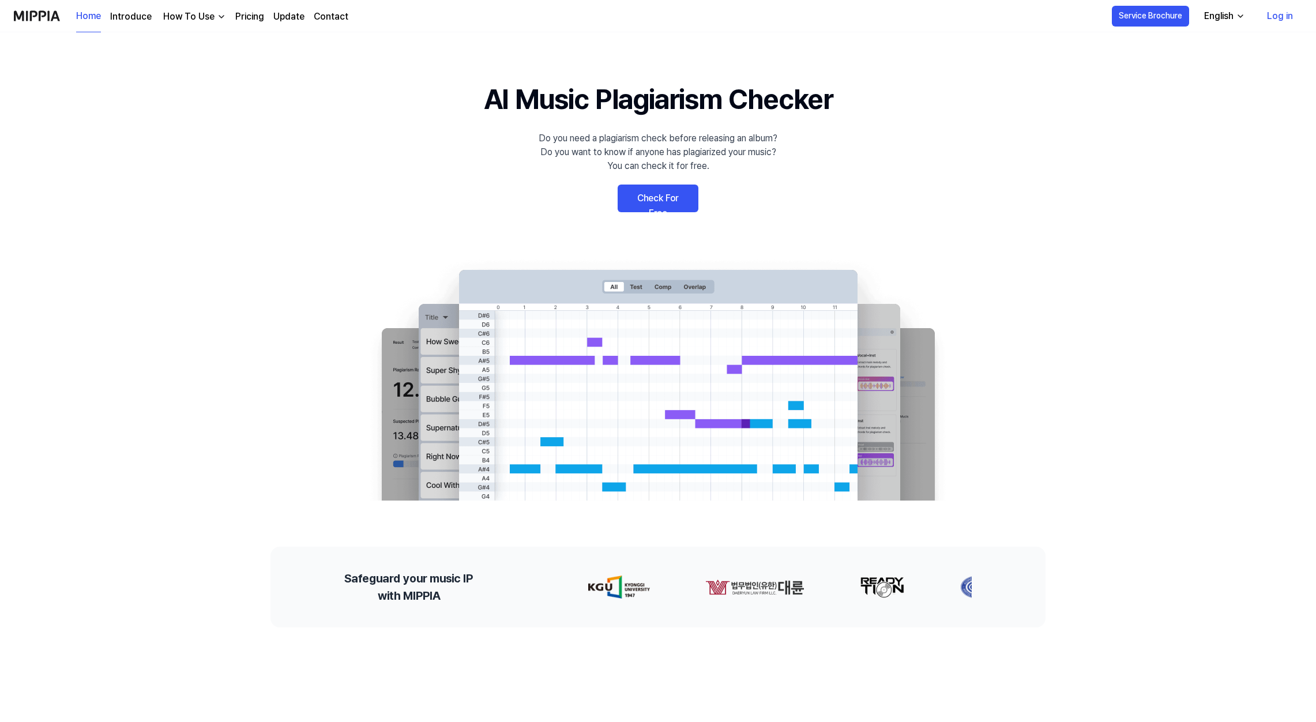
click at [659, 201] on link "Check For Free" at bounding box center [658, 199] width 81 height 28
click at [664, 197] on link "Check For Free" at bounding box center [658, 199] width 81 height 28
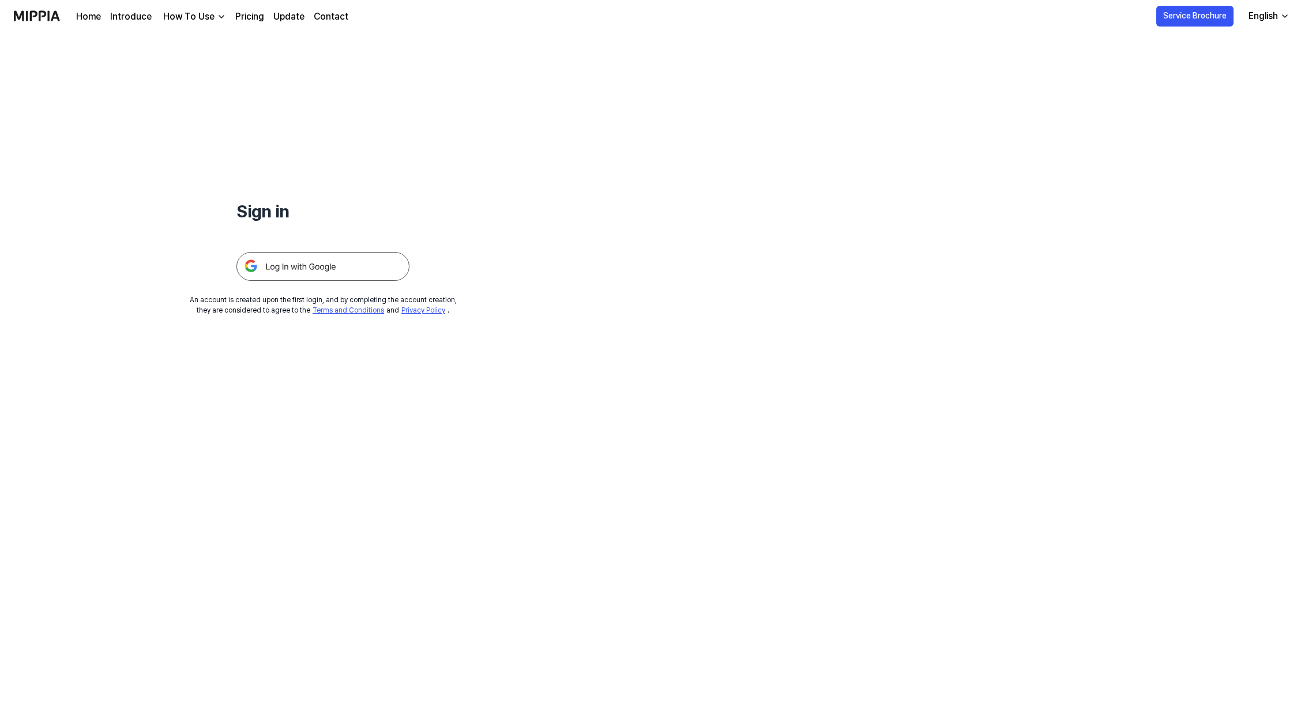
click at [344, 264] on img at bounding box center [322, 266] width 173 height 29
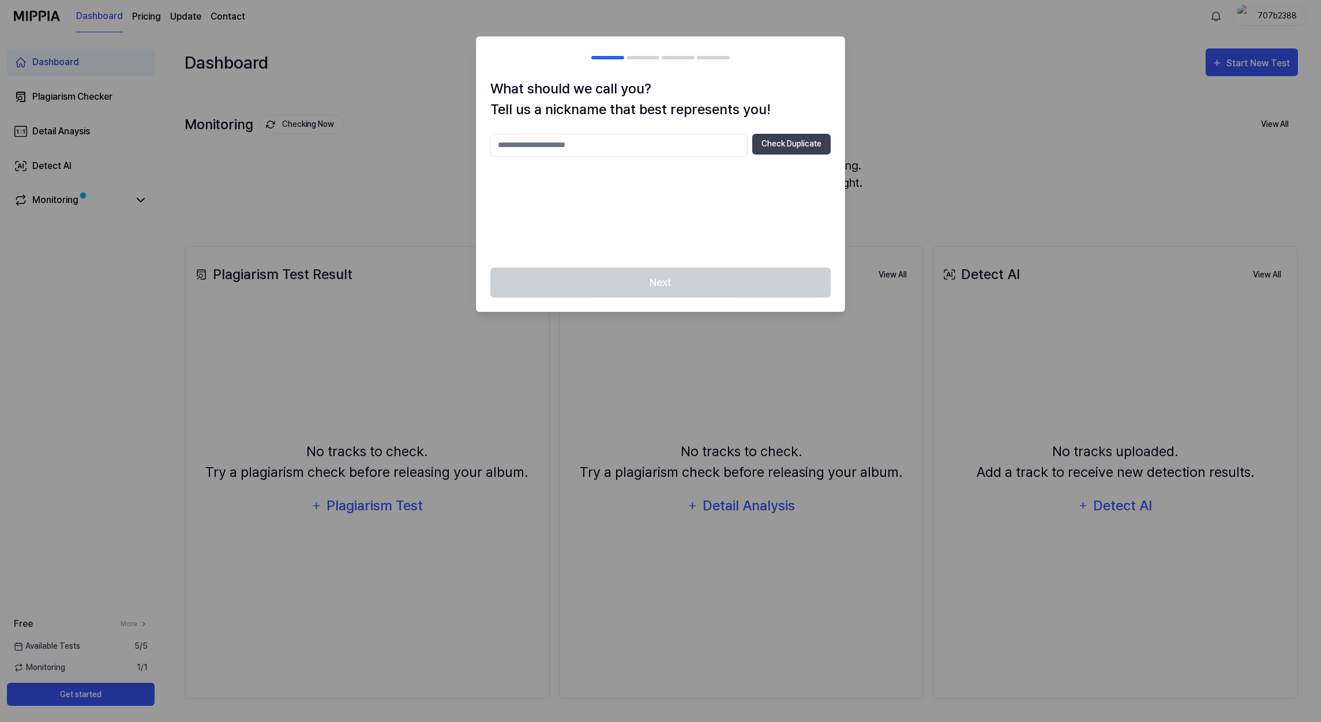
click at [585, 144] on input "text" at bounding box center [618, 145] width 257 height 23
type input "******"
click at [776, 145] on button "Check Duplicate" at bounding box center [791, 144] width 78 height 21
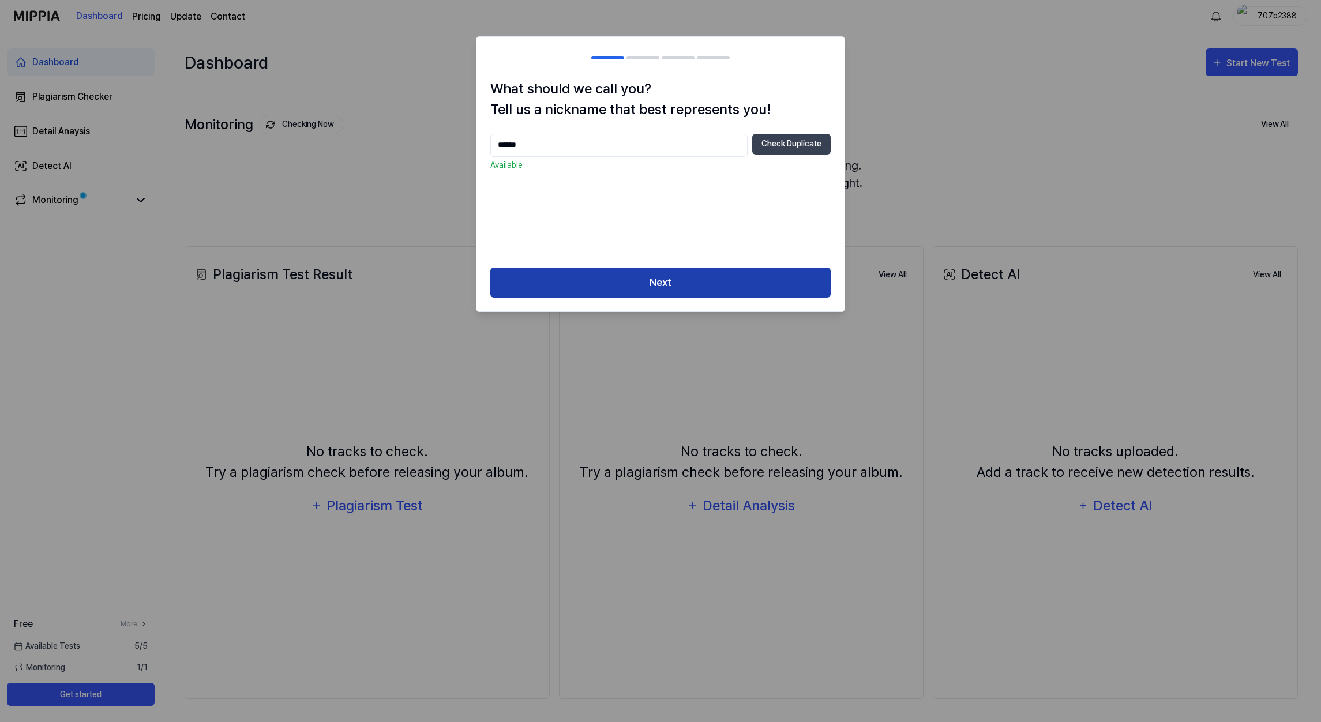
click at [675, 287] on button "Next" at bounding box center [660, 283] width 340 height 31
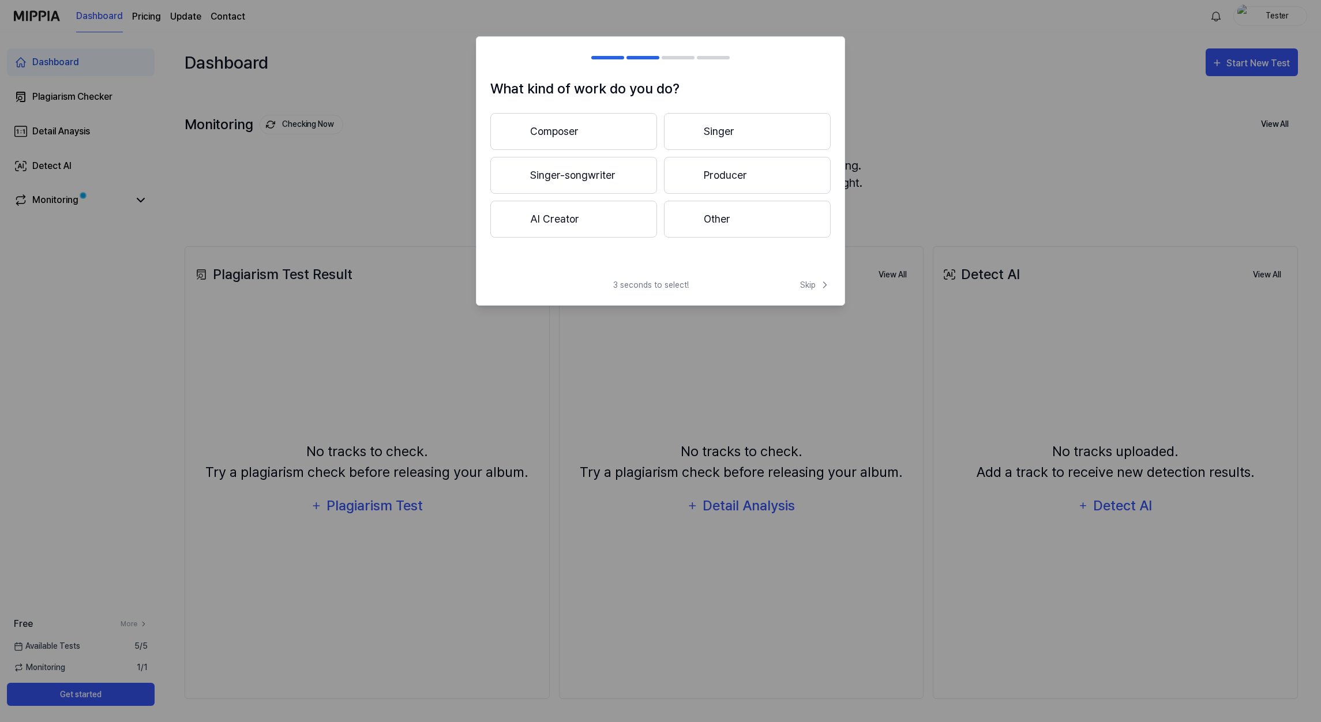
click at [610, 130] on button "Composer" at bounding box center [573, 131] width 167 height 37
click at [723, 180] on button "3 years or more" at bounding box center [747, 175] width 167 height 37
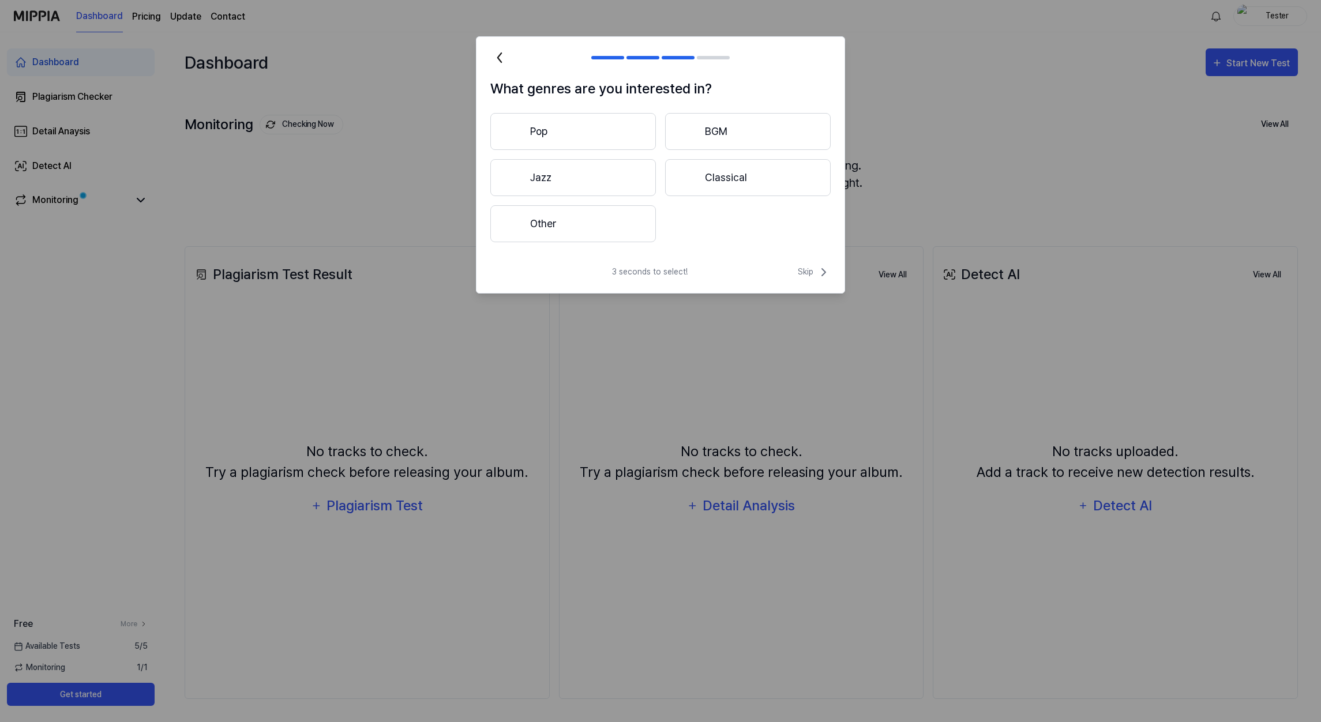
click at [720, 185] on button "Classical" at bounding box center [748, 177] width 166 height 37
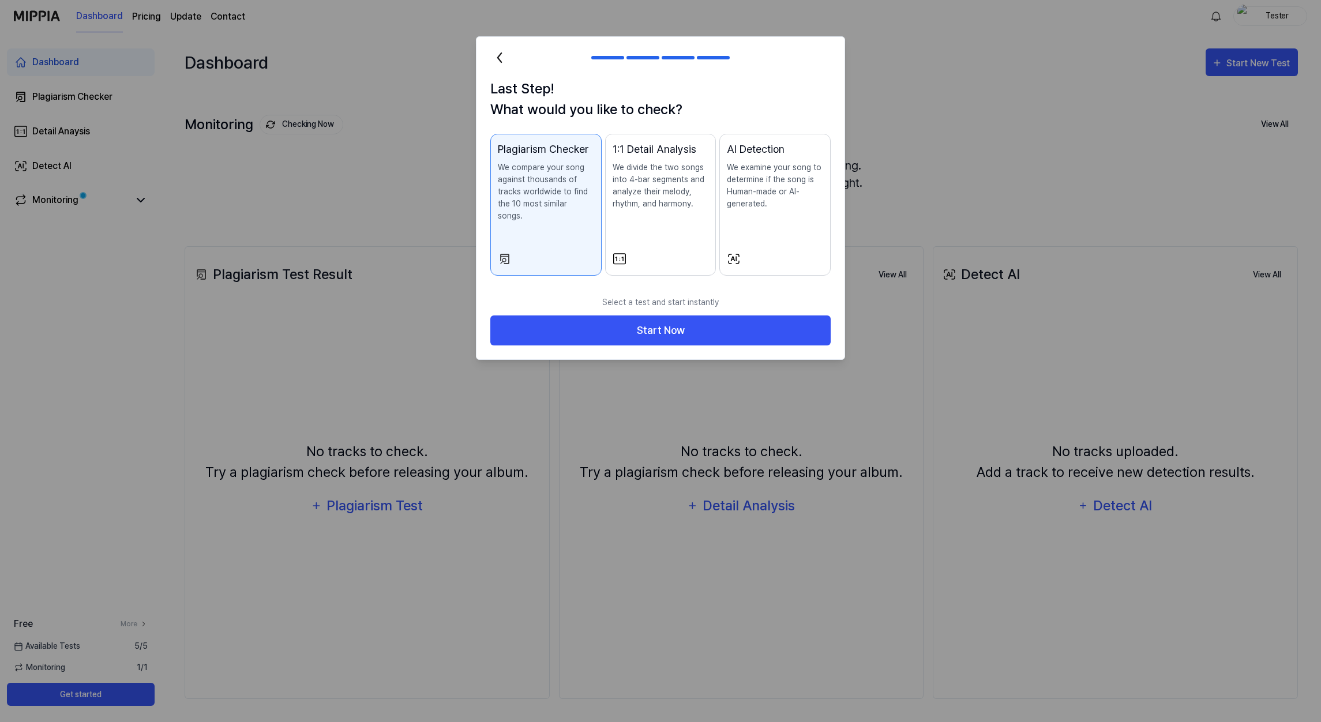
click at [676, 202] on p "We divide the two songs into 4-bar segments and analyze their melody, rhythm, a…" at bounding box center [661, 186] width 96 height 48
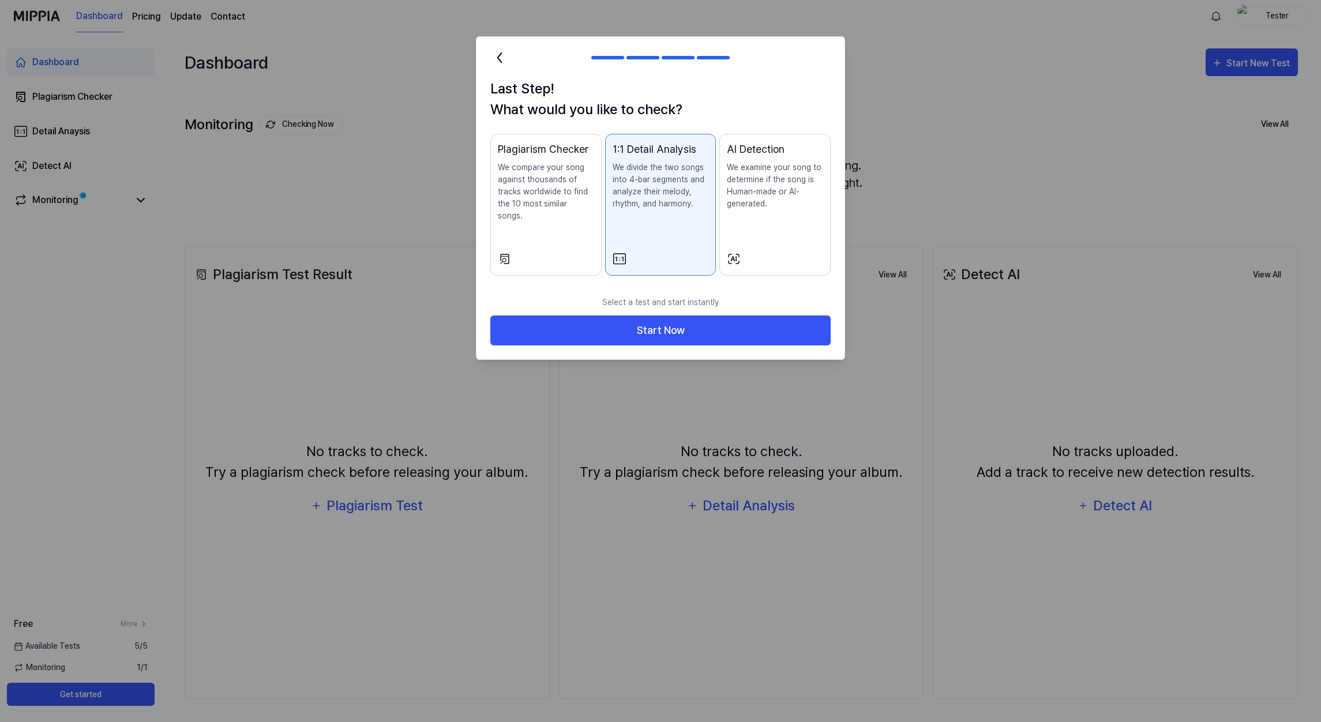
click at [768, 194] on p "We examine your song to determine if the song is Human-made or AI-generated." at bounding box center [775, 186] width 96 height 48
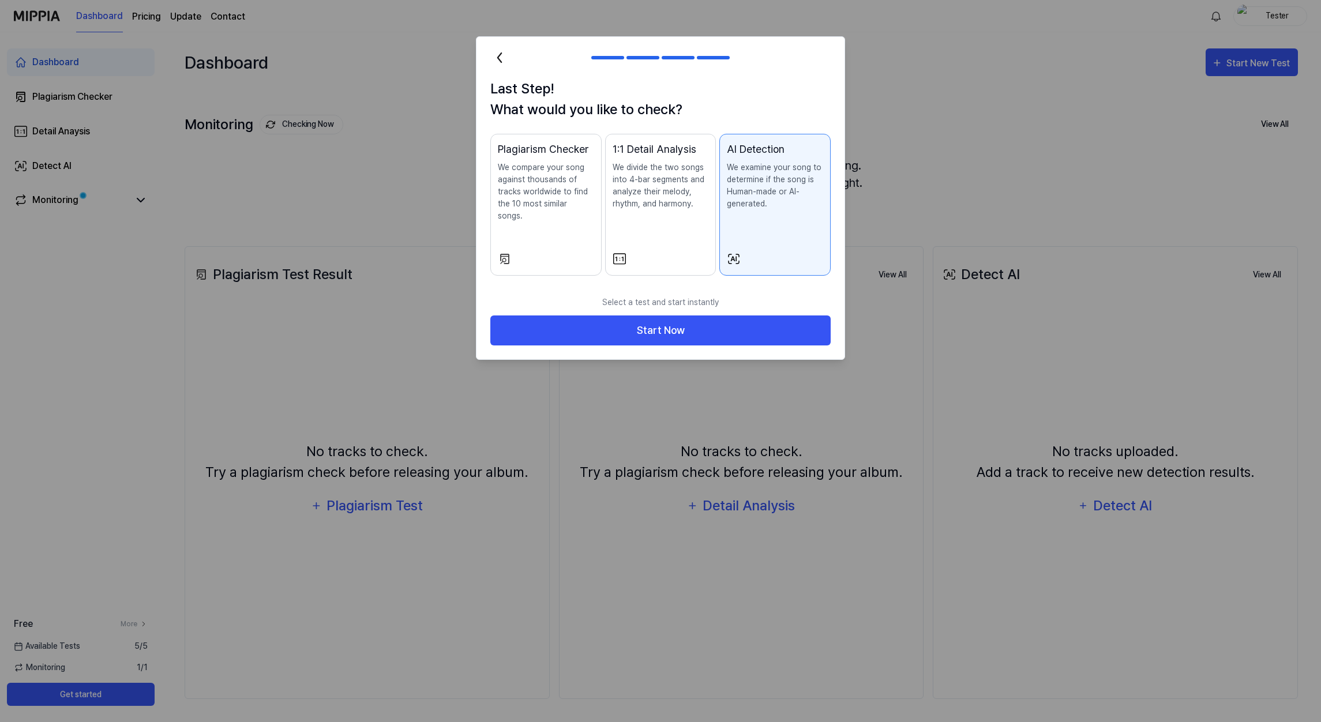
click at [545, 200] on p "We compare your song against thousands of tracks worldwide to find the 10 most …" at bounding box center [546, 192] width 96 height 61
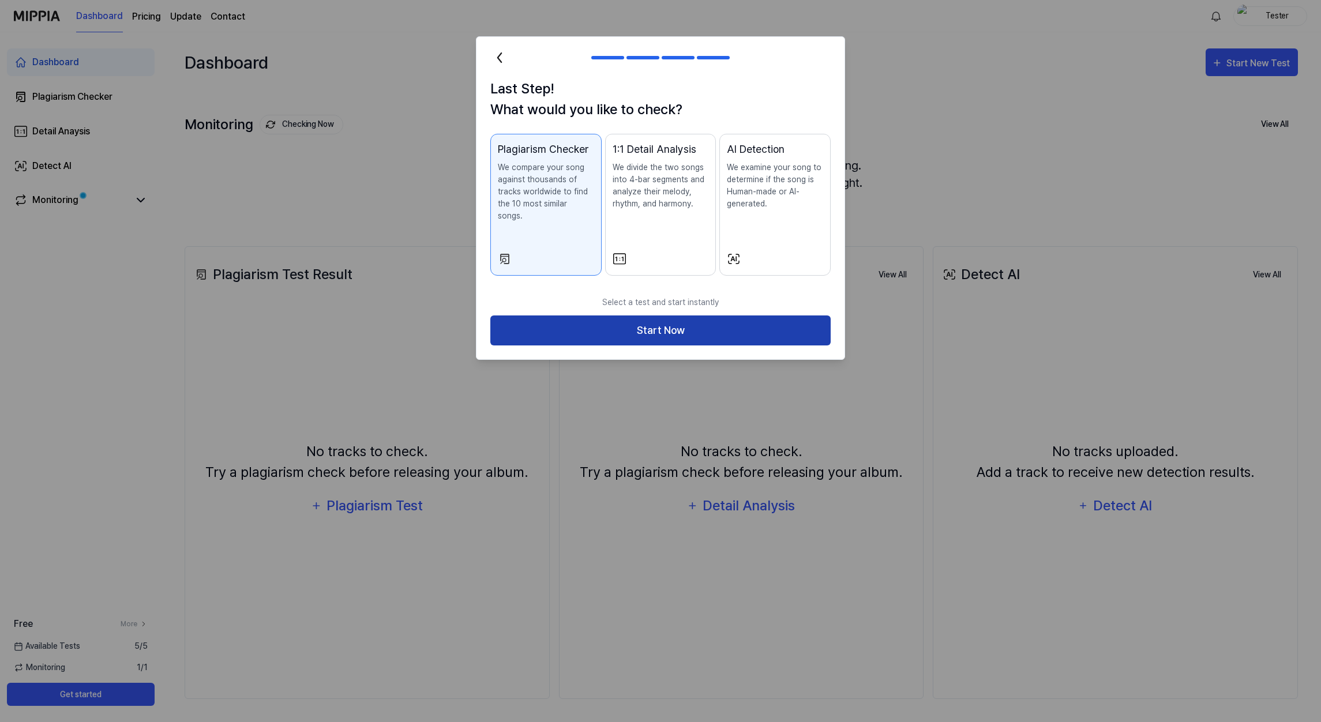
click at [699, 316] on button "Start Now" at bounding box center [660, 331] width 340 height 31
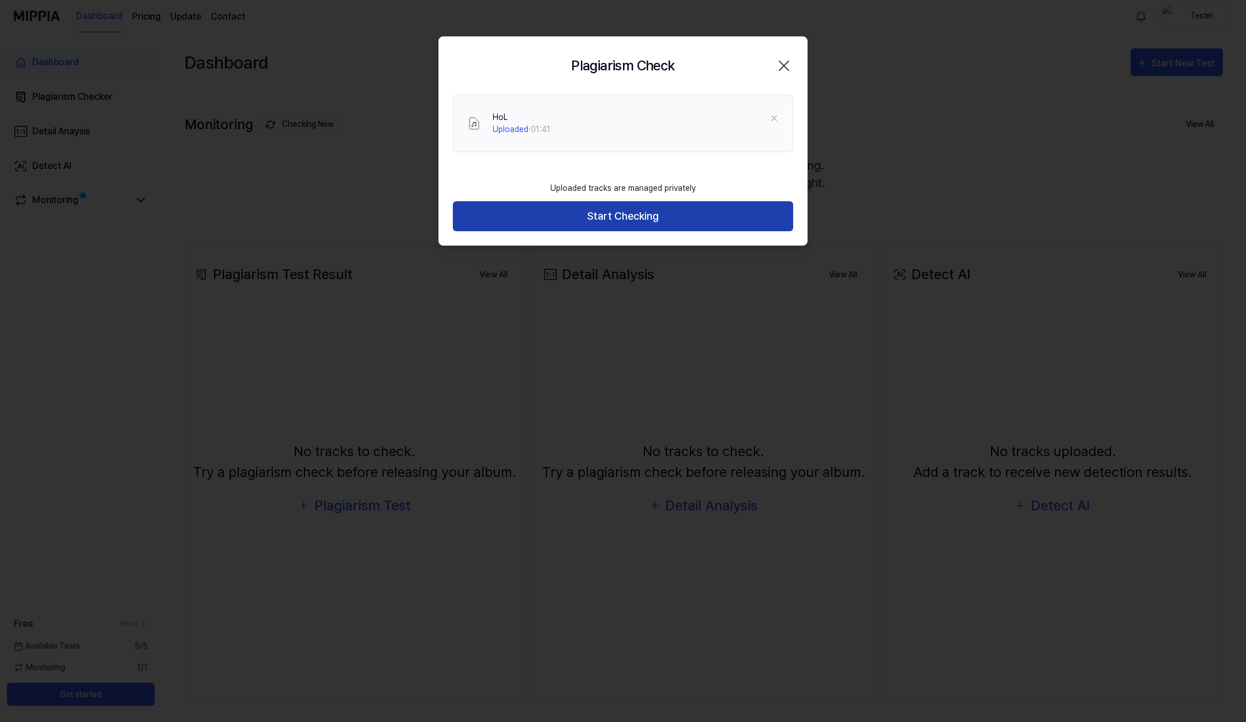
click at [610, 220] on button "Start Checking" at bounding box center [623, 216] width 340 height 31
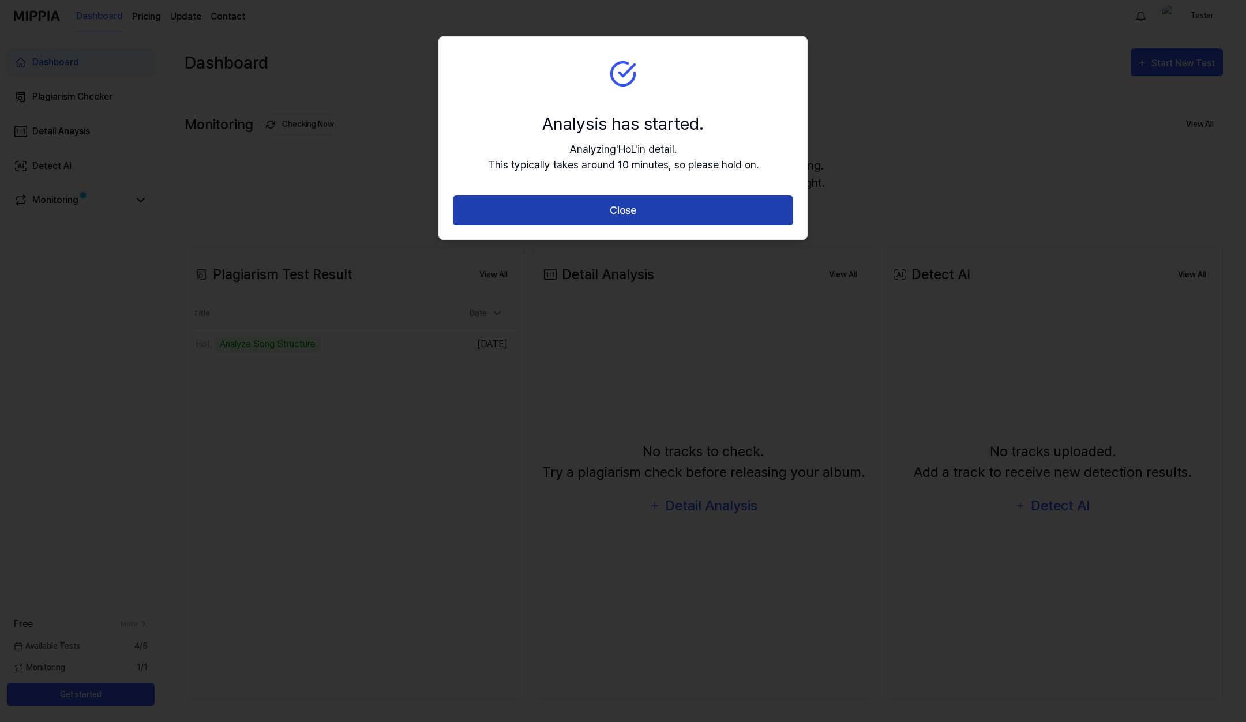
click at [690, 216] on button "Close" at bounding box center [623, 211] width 340 height 31
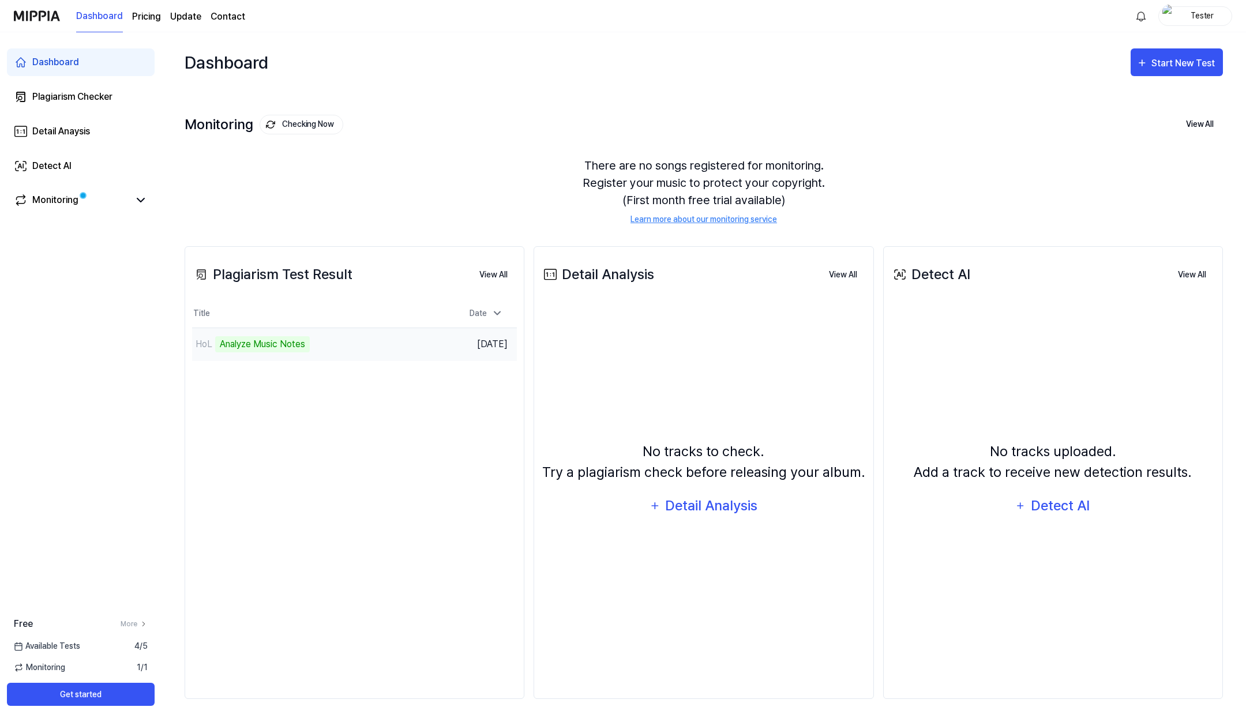
click at [351, 349] on div "HoL Analyze Music Notes" at bounding box center [313, 344] width 243 height 32
click at [333, 343] on div "HoL Analyze Music Notes" at bounding box center [313, 344] width 243 height 32
click at [134, 202] on icon at bounding box center [141, 200] width 14 height 14
click at [142, 202] on icon at bounding box center [141, 200] width 14 height 14
click at [268, 347] on div "HoL" at bounding box center [313, 344] width 243 height 32
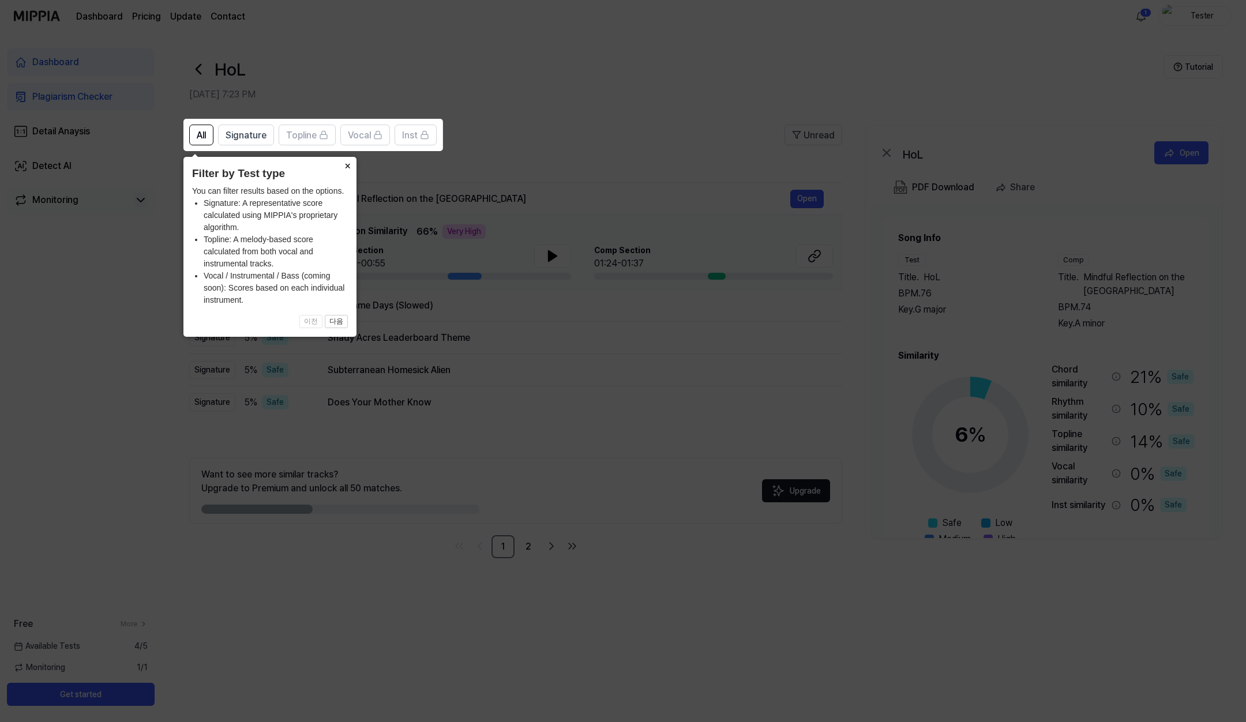
click at [347, 165] on button "×" at bounding box center [347, 165] width 18 height 16
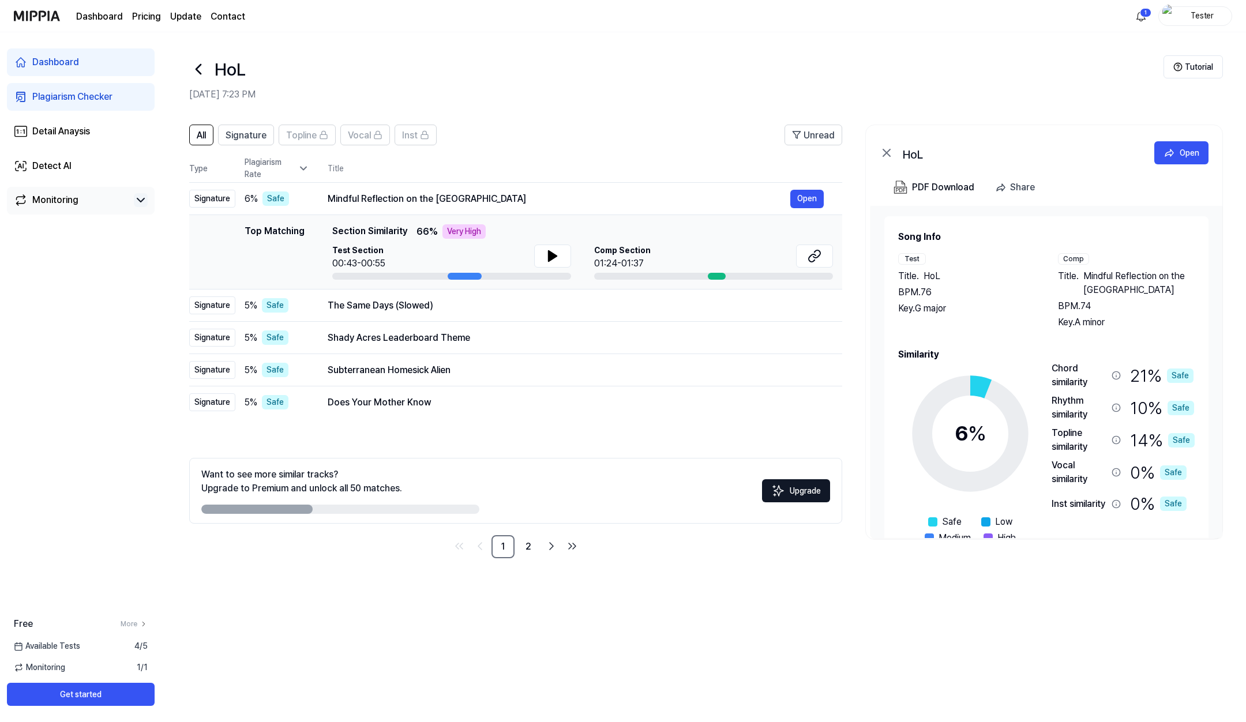
scroll to position [50, 0]
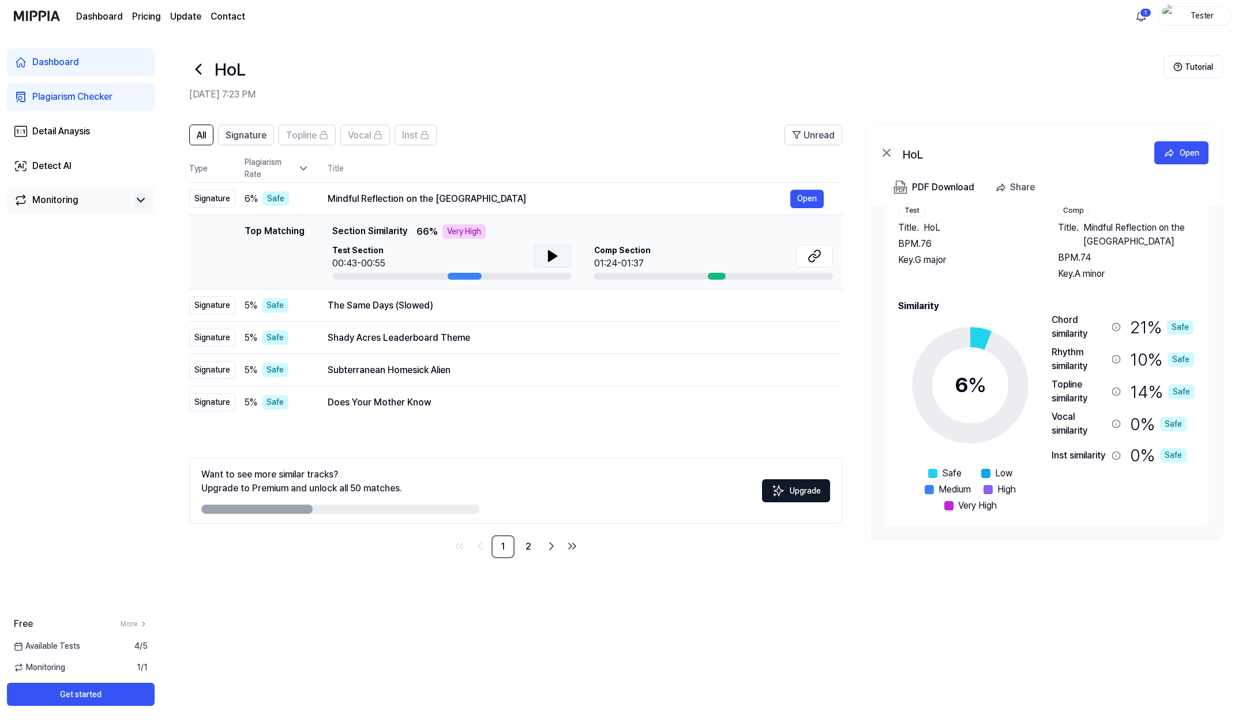
click at [555, 254] on icon at bounding box center [553, 256] width 14 height 14
click at [525, 545] on link "2" at bounding box center [528, 546] width 23 height 23
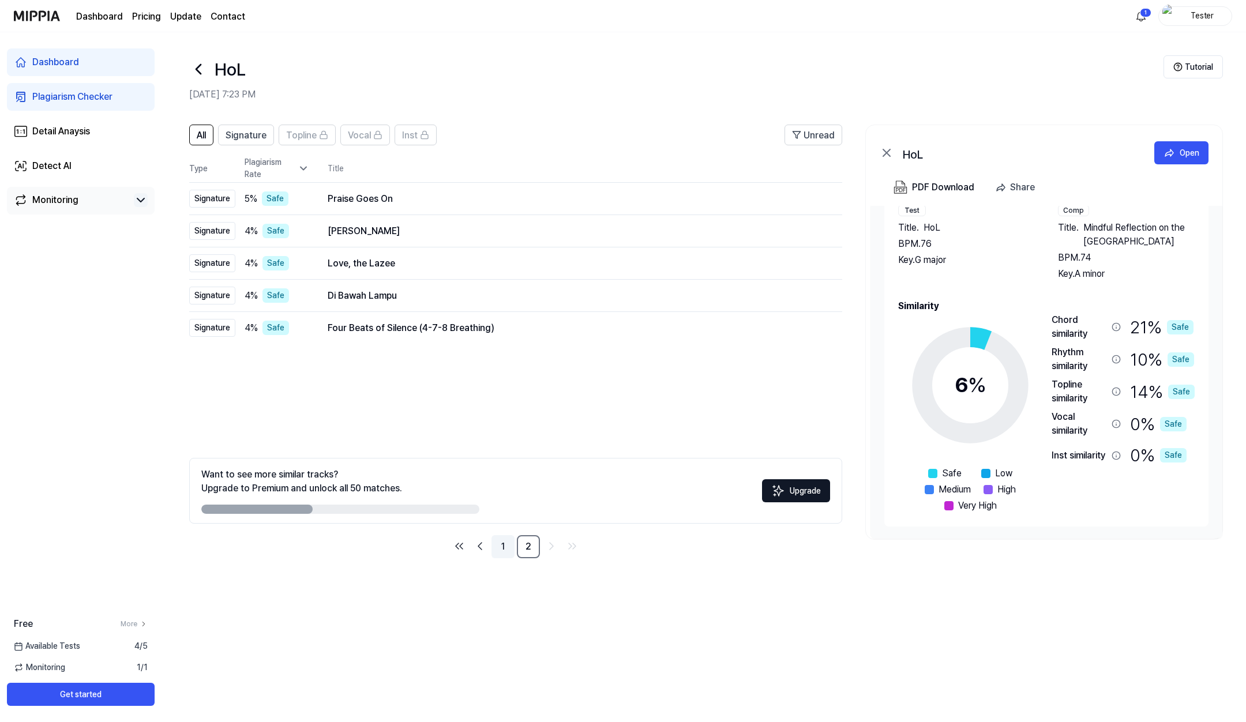
click at [506, 546] on link "1" at bounding box center [502, 546] width 23 height 23
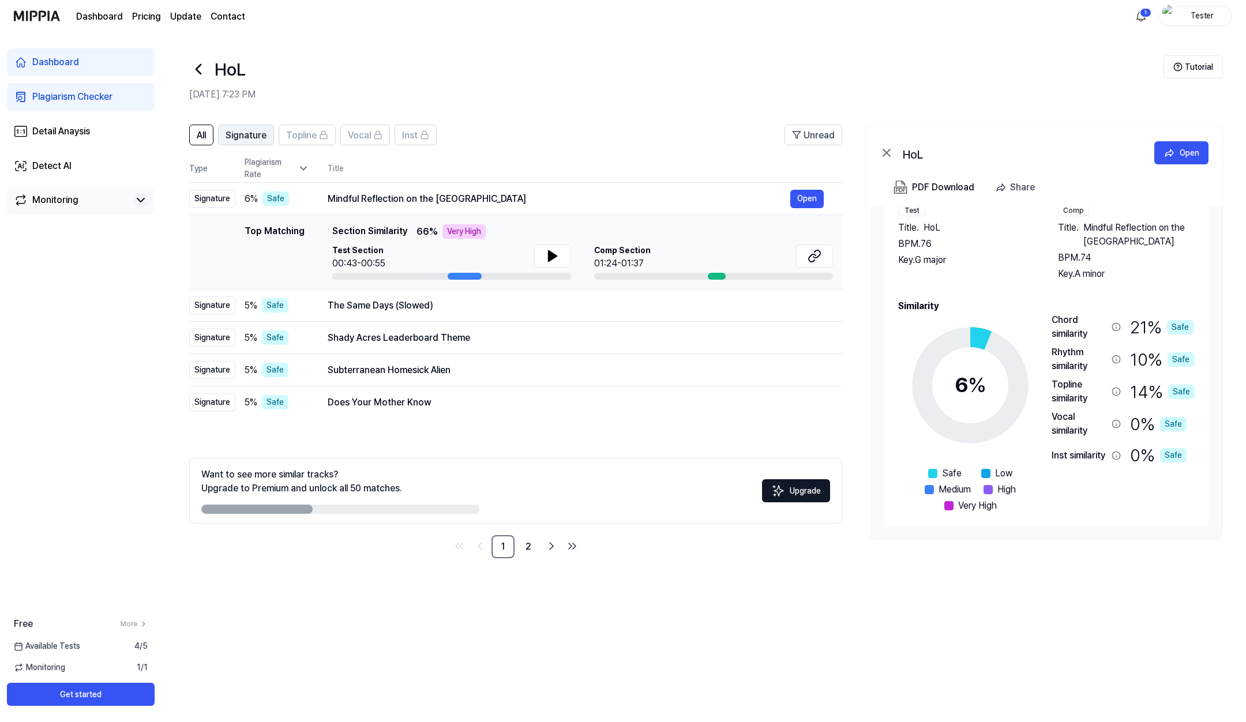
click at [243, 134] on span "Signature" at bounding box center [246, 136] width 41 height 14
click at [205, 133] on span "All" at bounding box center [201, 136] width 9 height 14
click at [1141, 15] on html "Dashboard Pricing Update Contact 1 Tester Dashboard Plagiarism Checker Detail A…" at bounding box center [623, 361] width 1246 height 722
click at [823, 81] on html "Dashboard Pricing Update Contact Tester Dashboard Plagiarism Checker Detail Ana…" at bounding box center [623, 361] width 1246 height 722
drag, startPoint x: 331, startPoint y: 198, endPoint x: 521, endPoint y: 199, distance: 190.4
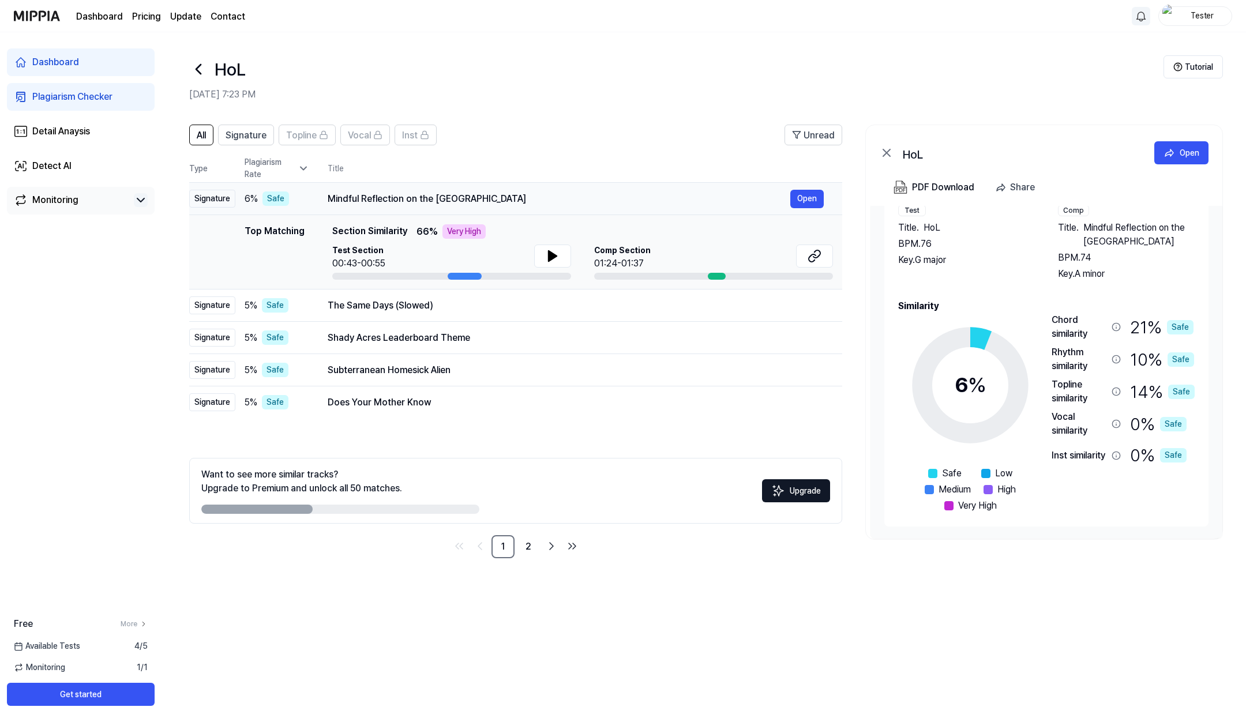
click at [535, 199] on div "Mindful Reflection on the [GEOGRAPHIC_DATA]" at bounding box center [559, 199] width 463 height 14
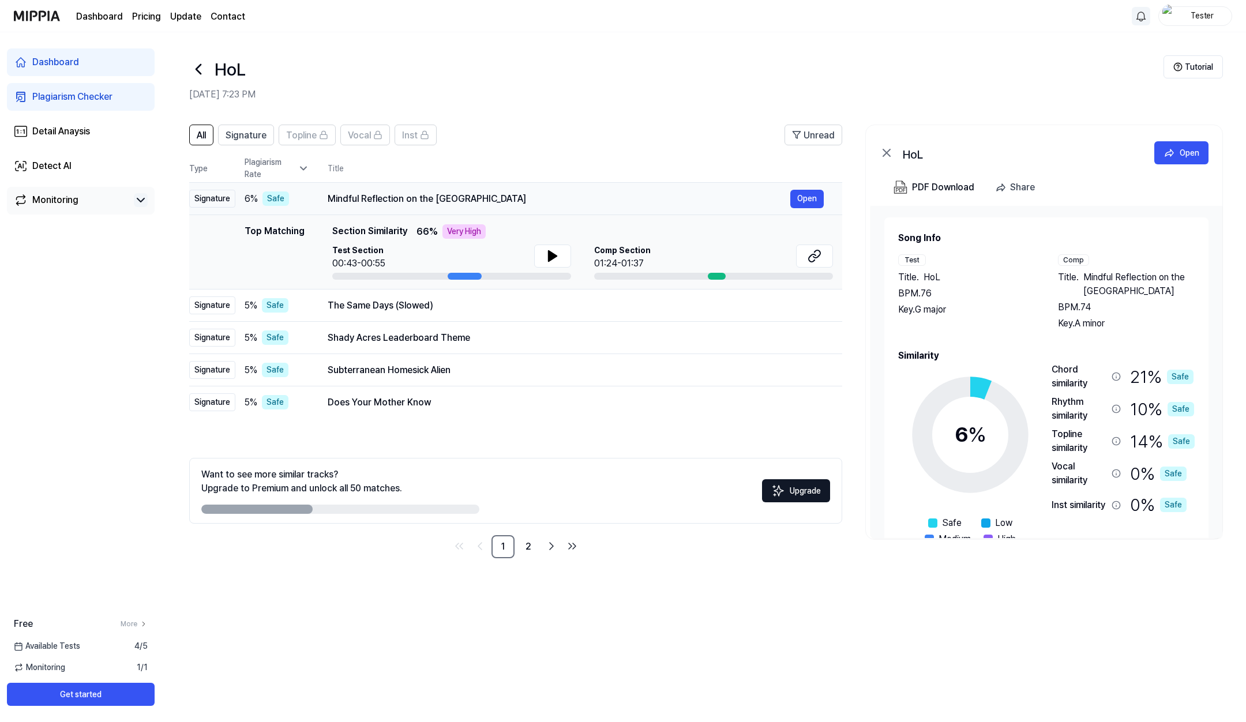
drag, startPoint x: 358, startPoint y: 198, endPoint x: 461, endPoint y: 199, distance: 103.8
click at [451, 199] on div "Mindful Reflection on the [GEOGRAPHIC_DATA]" at bounding box center [559, 199] width 463 height 14
drag, startPoint x: 329, startPoint y: 200, endPoint x: 500, endPoint y: 198, distance: 171.3
click at [500, 197] on div "Mindful Reflection on the [GEOGRAPHIC_DATA]" at bounding box center [559, 199] width 463 height 14
drag, startPoint x: 1083, startPoint y: 276, endPoint x: 1120, endPoint y: 287, distance: 37.8
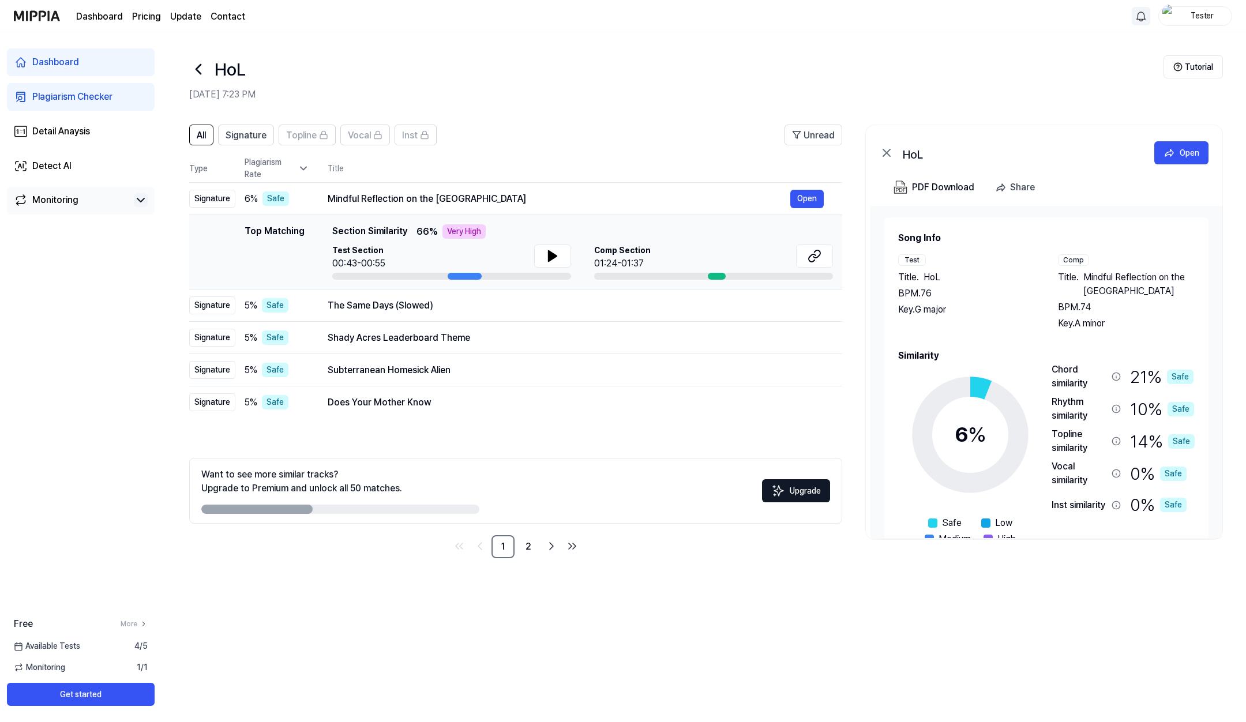
click at [1120, 287] on span "Mindful Reflection on the [GEOGRAPHIC_DATA]" at bounding box center [1138, 285] width 111 height 28
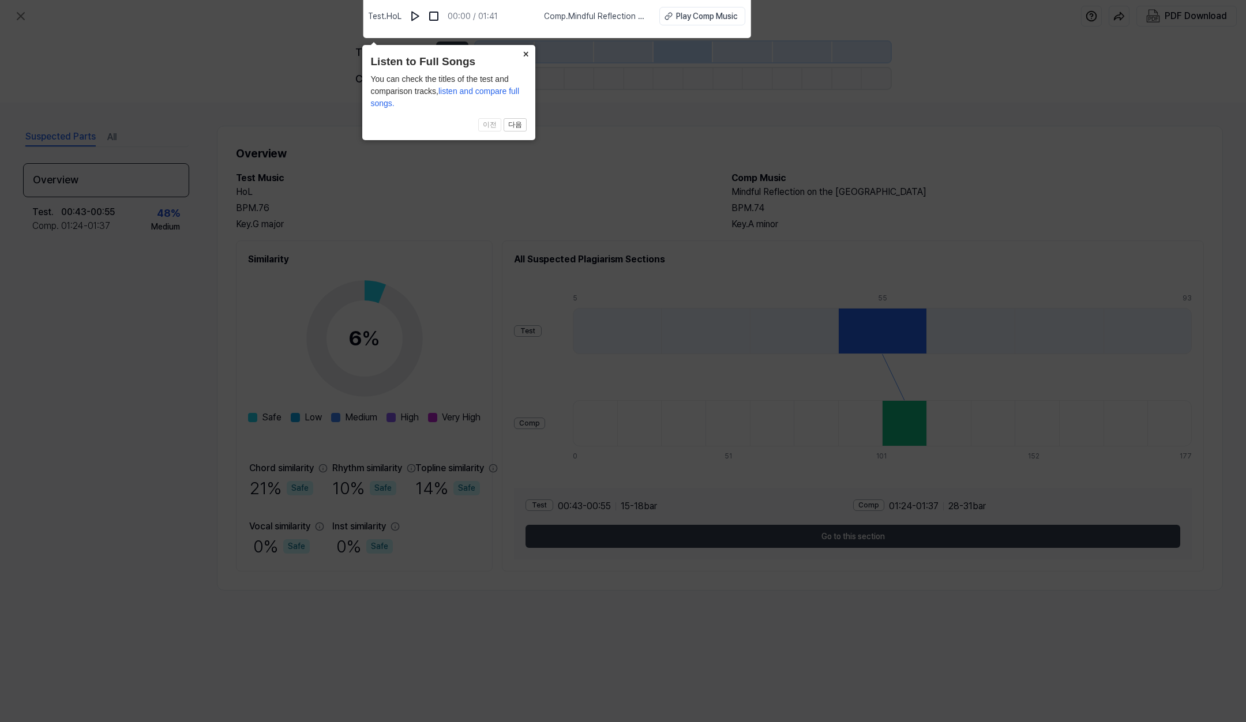
click at [525, 52] on button "×" at bounding box center [526, 53] width 18 height 16
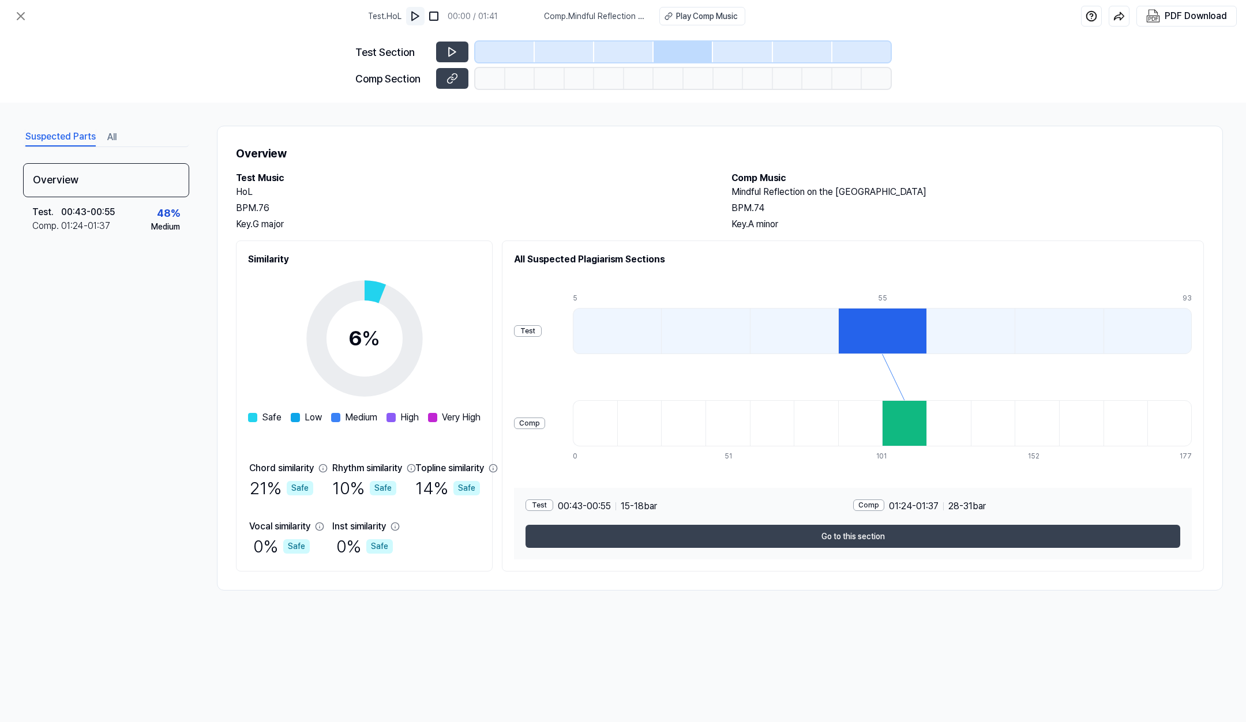
click at [414, 14] on img at bounding box center [416, 16] width 12 height 12
click at [890, 425] on div at bounding box center [904, 423] width 44 height 46
click at [664, 76] on div at bounding box center [669, 78] width 30 height 21
click at [455, 50] on icon at bounding box center [454, 51] width 2 height 7
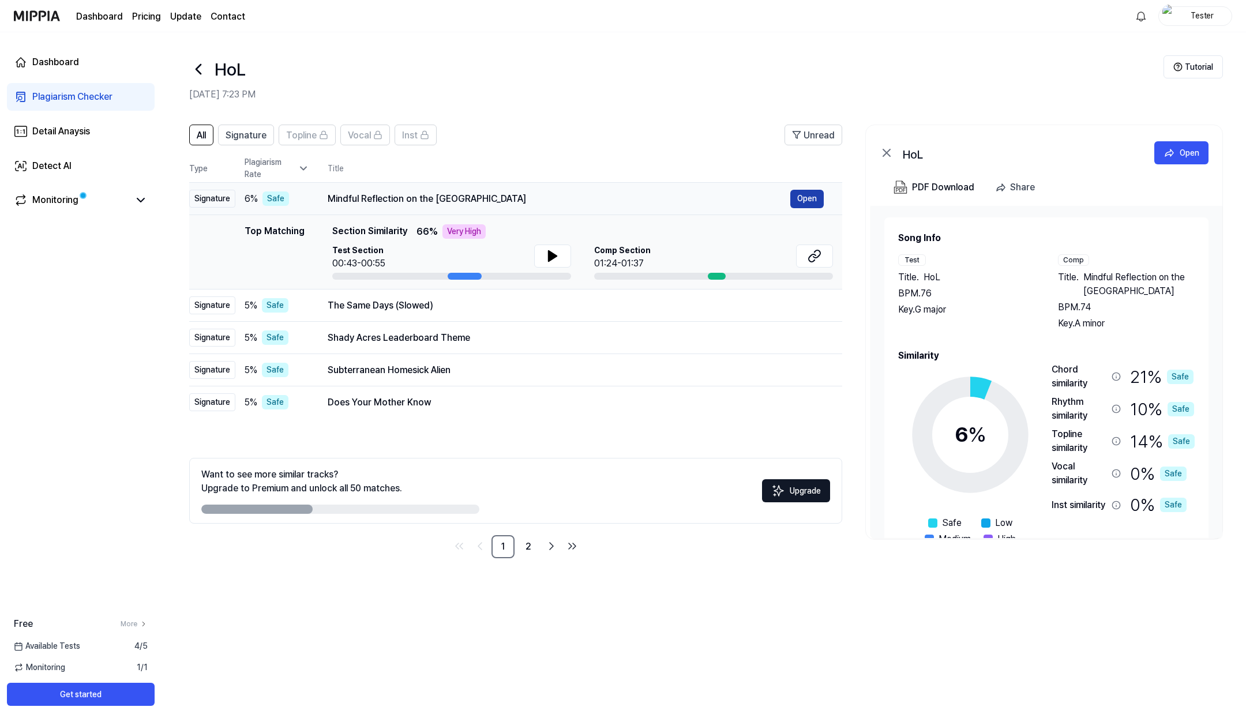
click at [801, 197] on button "Open" at bounding box center [806, 199] width 33 height 18
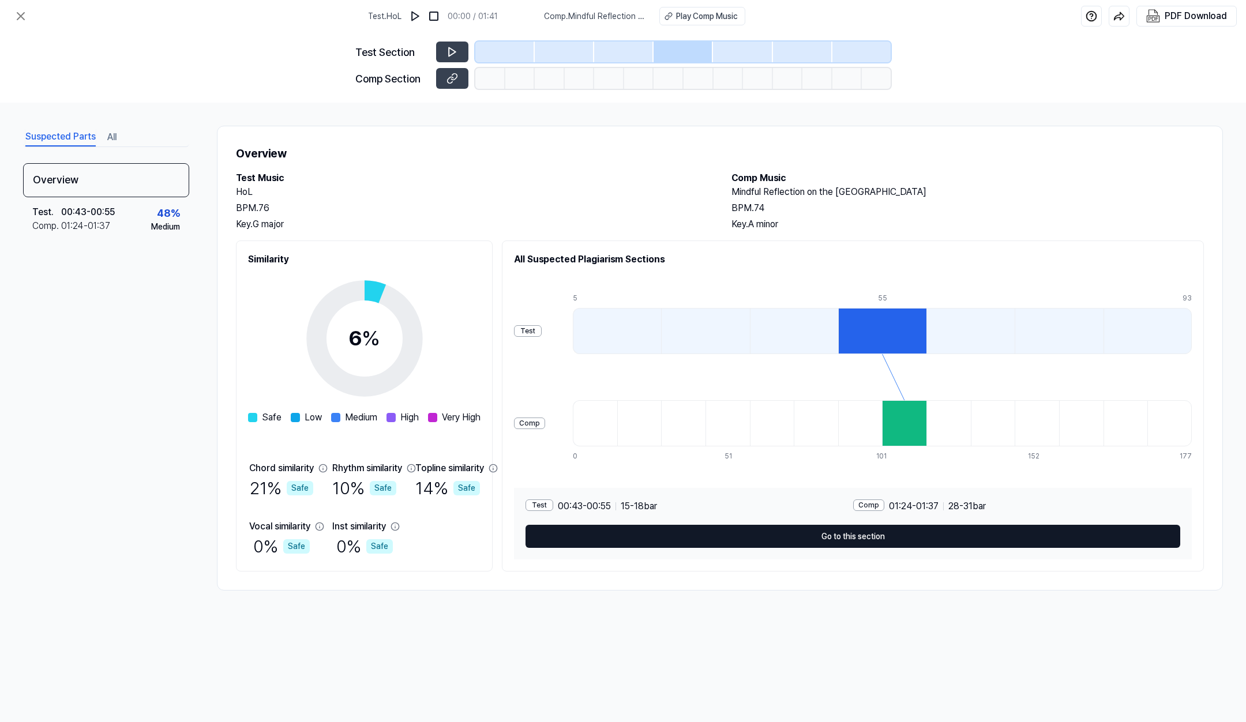
click at [835, 534] on button "Go to this section" at bounding box center [852, 536] width 655 height 23
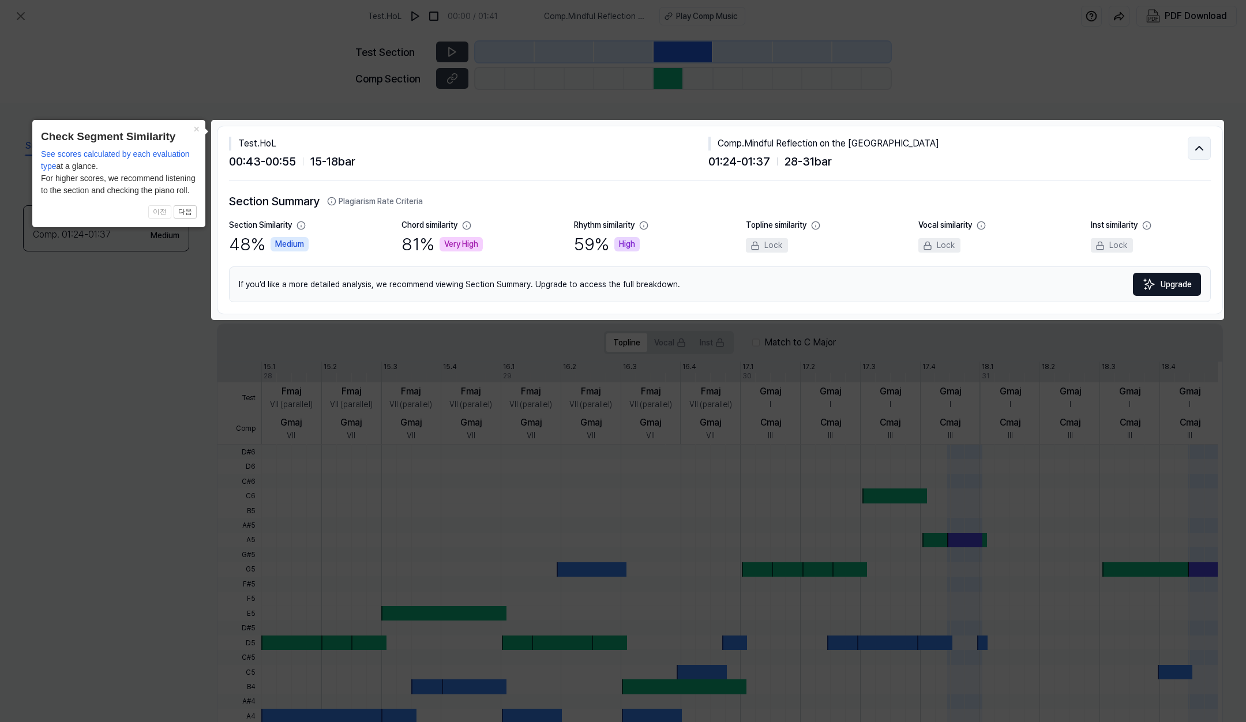
click at [1192, 145] on icon at bounding box center [1199, 148] width 14 height 14
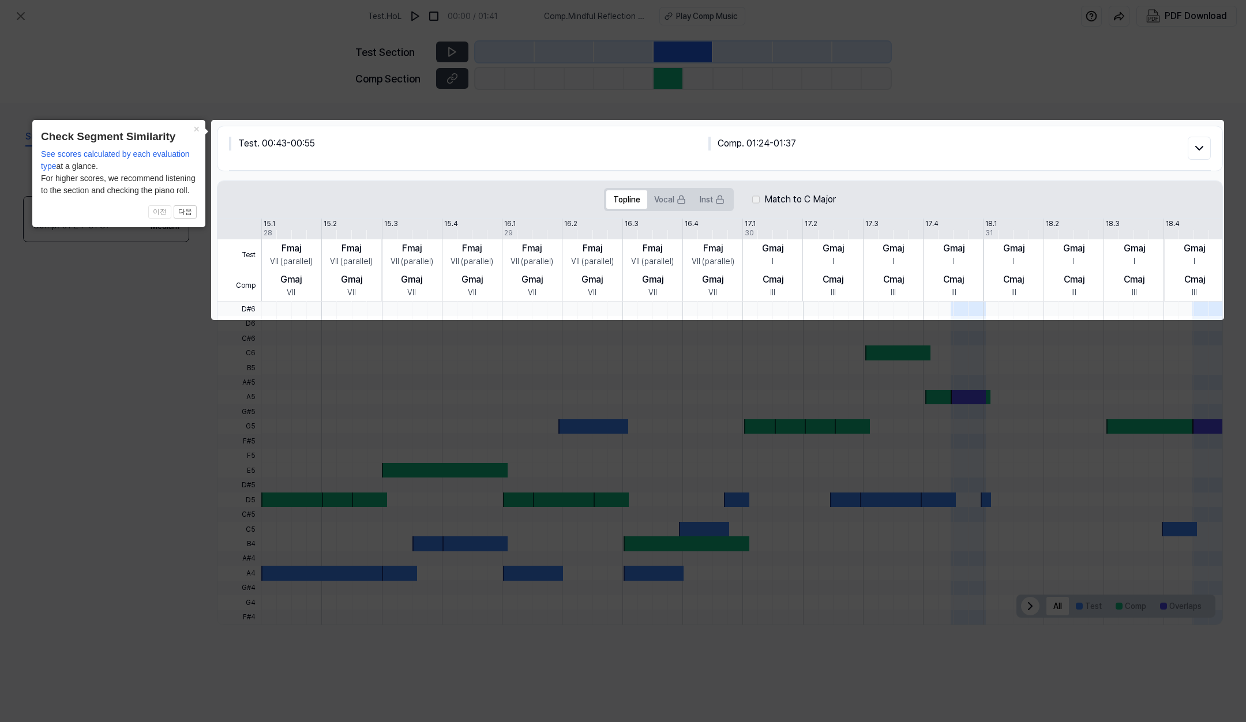
click at [1029, 61] on icon at bounding box center [623, 361] width 1246 height 722
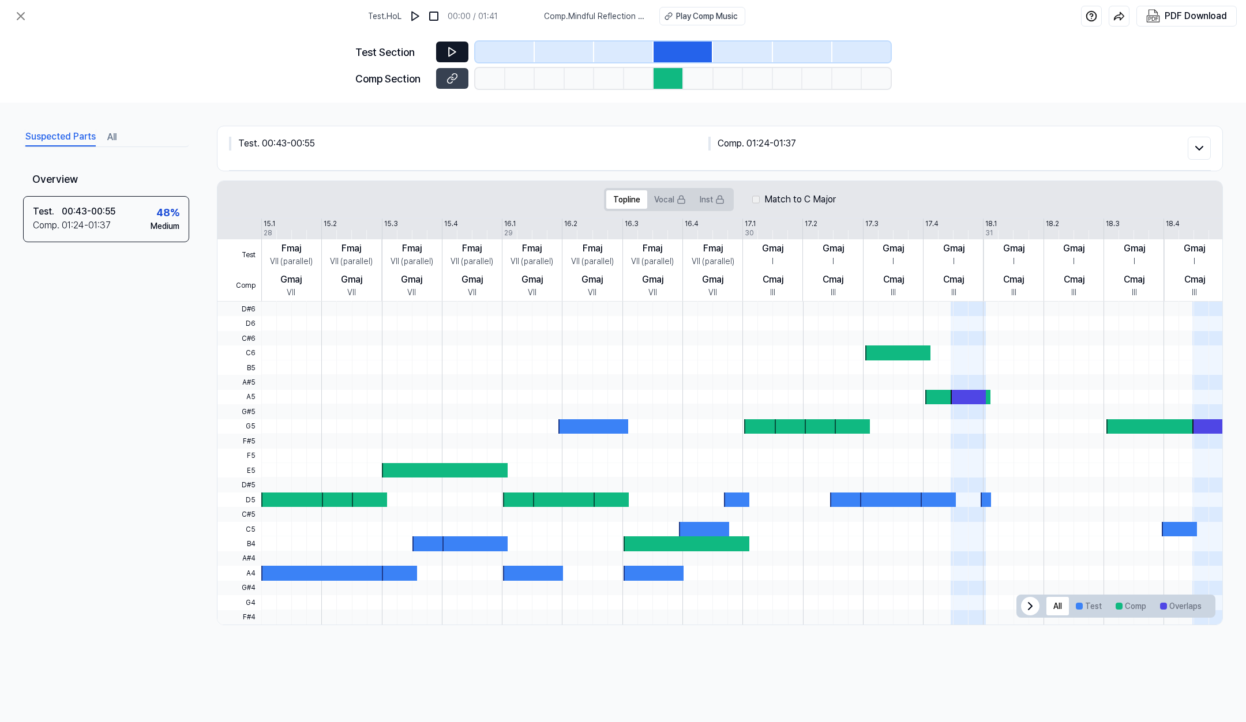
click at [452, 49] on icon at bounding box center [452, 52] width 7 height 9
click at [451, 50] on icon at bounding box center [450, 51] width 2 height 7
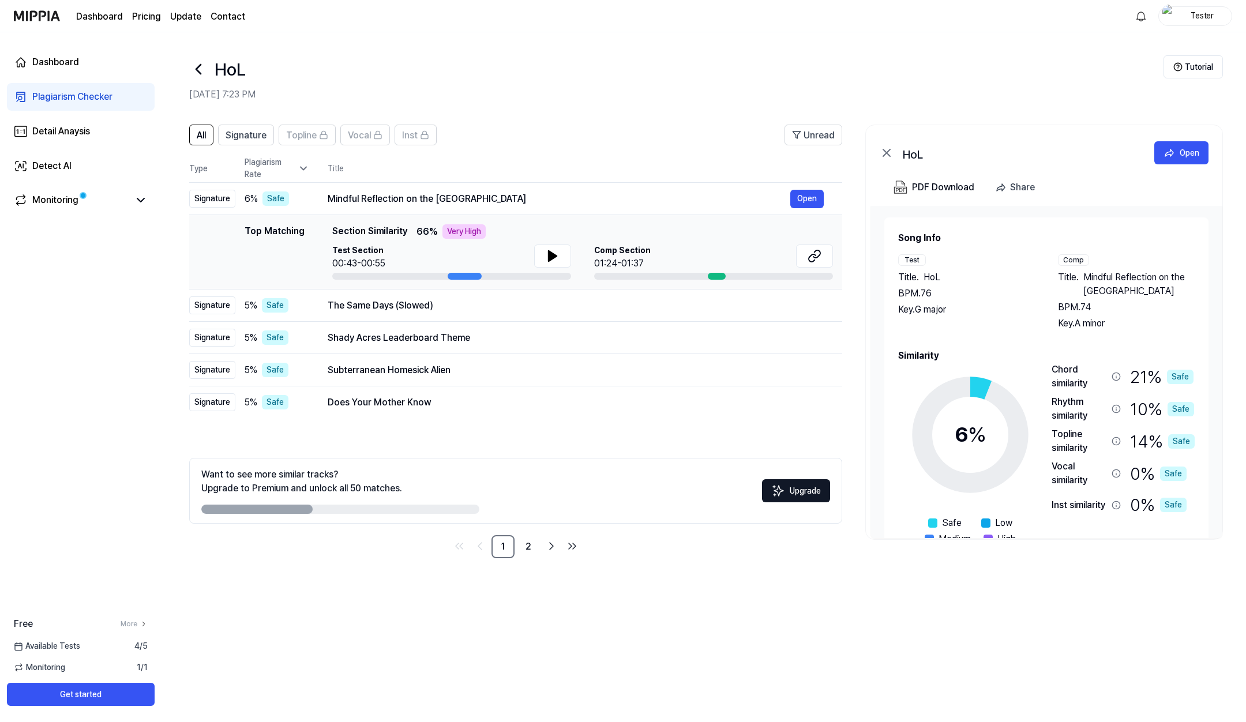
click at [142, 17] on page\) "Pricing" at bounding box center [146, 17] width 29 height 14
click at [34, 201] on div "Monitoring" at bounding box center [55, 200] width 46 height 14
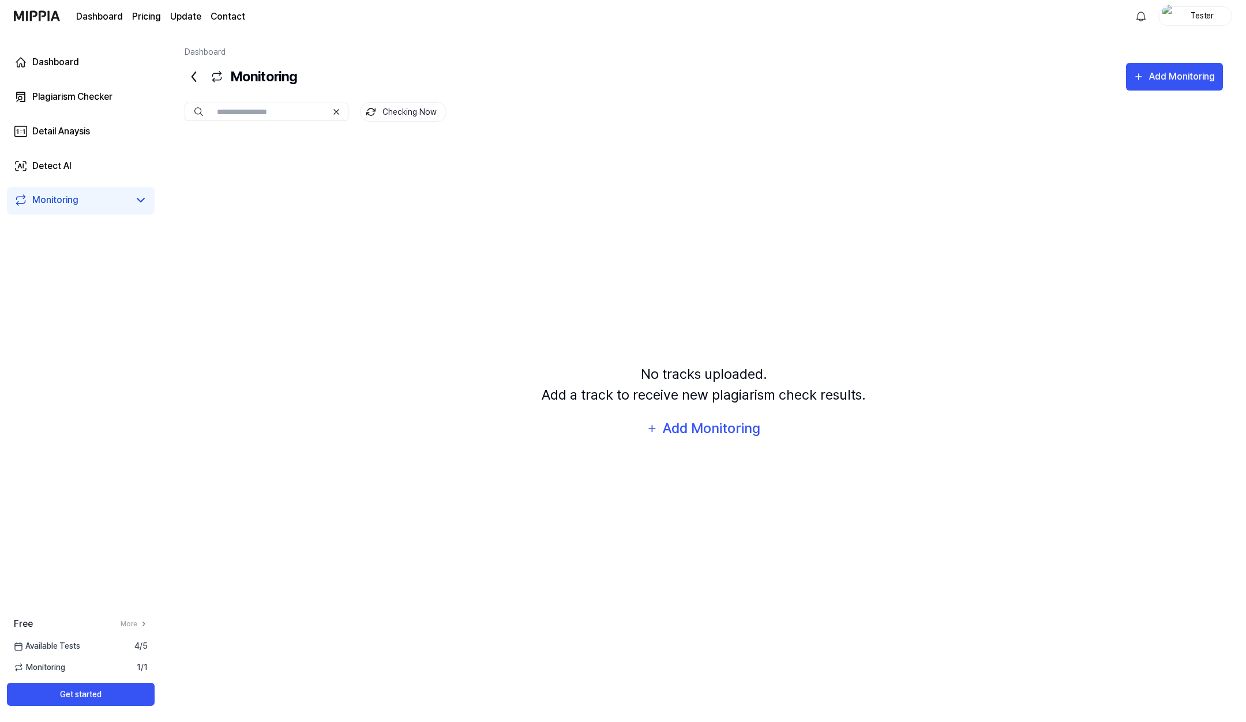
click at [99, 198] on link "Monitoring" at bounding box center [71, 200] width 115 height 14
